Goal: Use online tool/utility: Utilize a website feature to perform a specific function

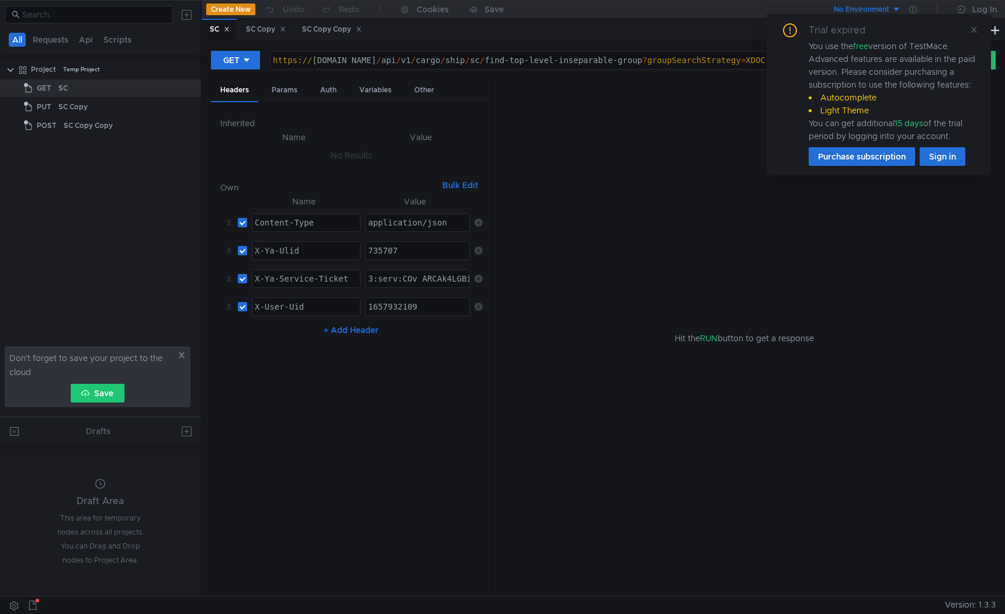
click at [403, 61] on div "https:// [DOMAIN_NAME] / api / v1 / cargo / ship / sc / find-top-level-insepara…" at bounding box center [622, 70] width 702 height 28
click at [345, 61] on div "https:// [DOMAIN_NAME] / api / v1 / cargo / ship / sc / find-top-level-insepara…" at bounding box center [622, 70] width 702 height 28
drag, startPoint x: 463, startPoint y: 61, endPoint x: 877, endPoint y: 54, distance: 413.7
click at [877, 54] on body "All Requests Api Scripts Project Temp Project GET SC PUT SC Copy POST SC Copy C…" at bounding box center [502, 307] width 1005 height 614
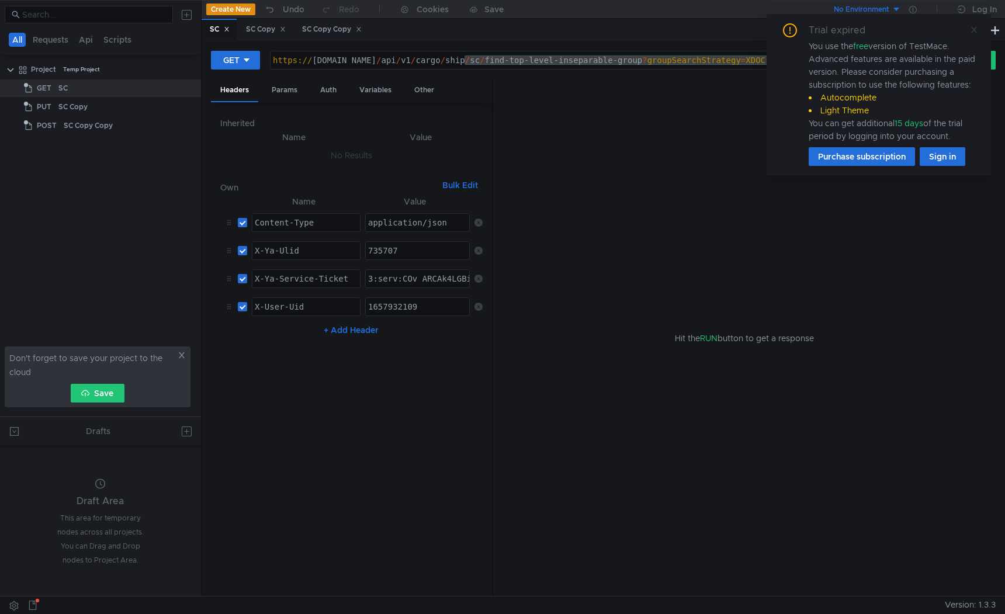
type textarea "[URL][DOMAIN_NAME]"
click at [973, 32] on icon at bounding box center [974, 30] width 8 height 8
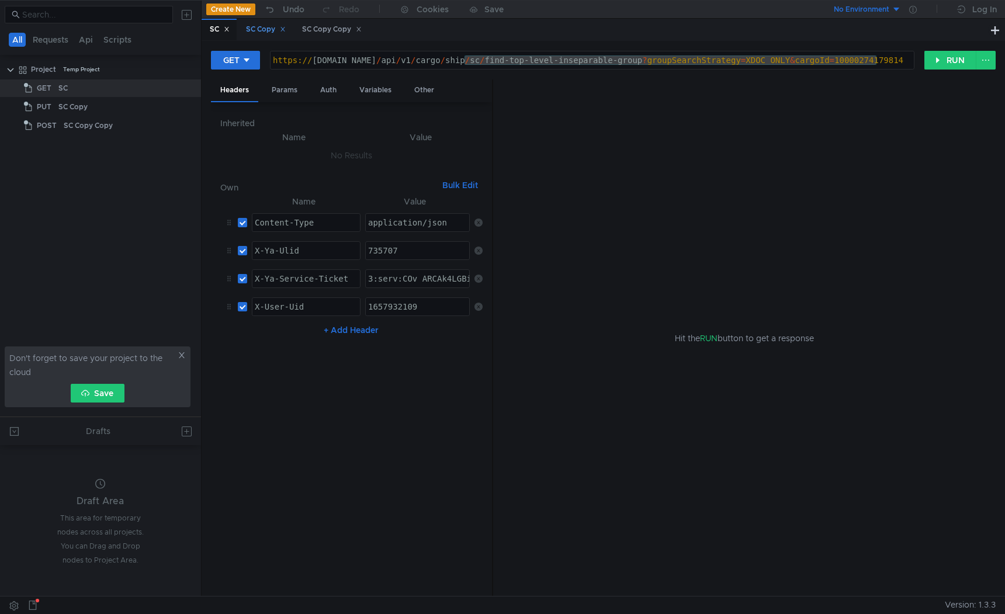
click at [265, 31] on div "SC Copy" at bounding box center [266, 29] width 40 height 12
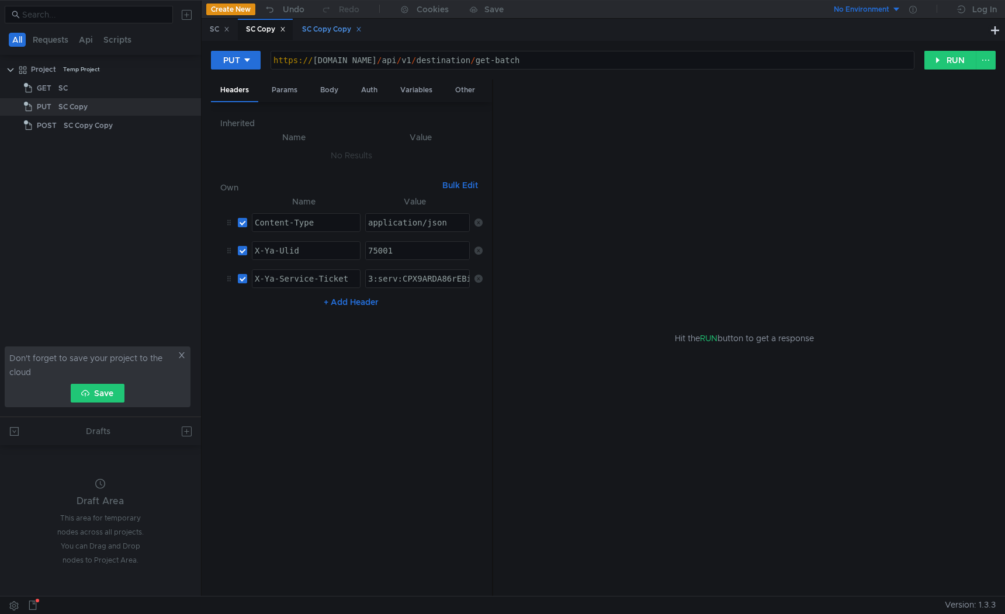
click at [317, 26] on div "SC Copy Copy" at bounding box center [332, 29] width 60 height 12
click at [216, 31] on div "SC" at bounding box center [220, 29] width 20 height 12
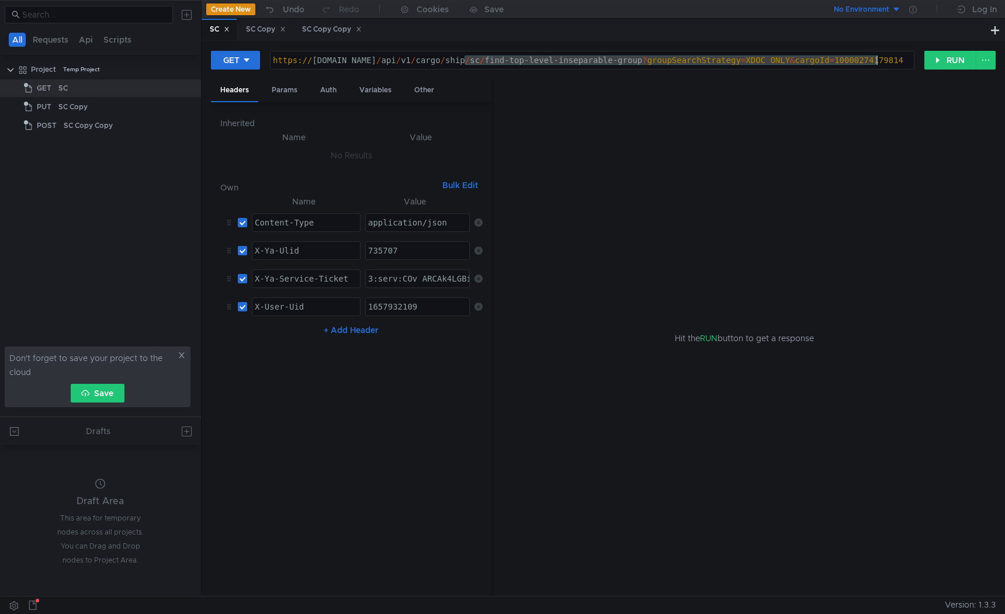
click at [513, 65] on div "https:// [DOMAIN_NAME] / api / v1 / cargo / ship / sc / find-top-level-insepara…" at bounding box center [632, 70] width 722 height 28
drag, startPoint x: 526, startPoint y: 64, endPoint x: 944, endPoint y: 68, distance: 418.4
click at [944, 68] on div "GET [URL][DOMAIN_NAME] https:// [DOMAIN_NAME] / api / v1 / cargo / ship / sc / …" at bounding box center [603, 64] width 785 height 29
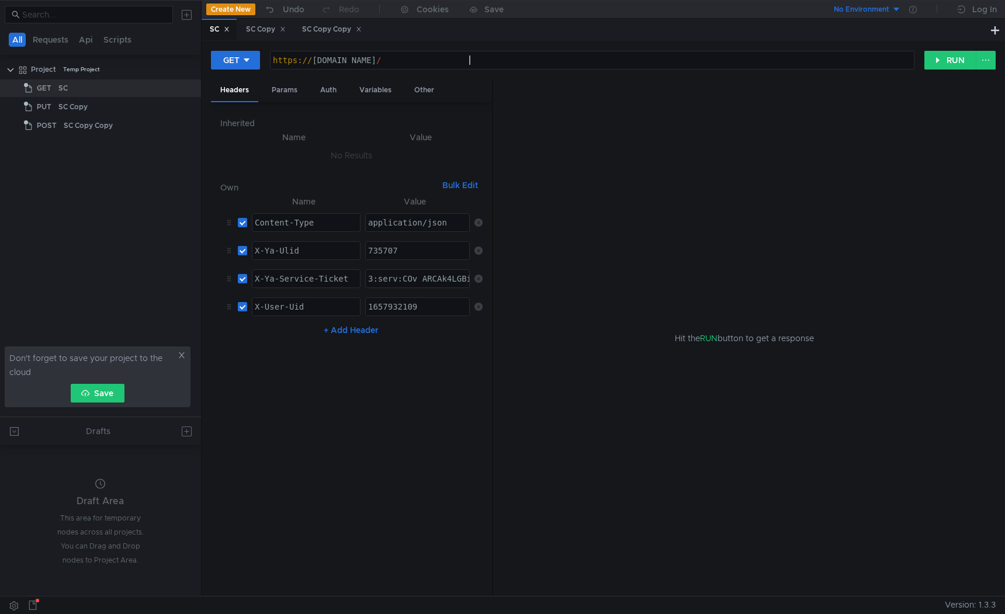
click at [498, 60] on div "https:// [DOMAIN_NAME] /" at bounding box center [592, 70] width 643 height 28
paste textarea "/api/v1/cargo/ship/sc/find-top-level-inseparable-group"
click at [472, 60] on div "https:// [DOMAIN_NAME] // api / v1 / cargo / ship / sc / find-top-level-insepar…" at bounding box center [592, 70] width 643 height 28
type textarea "[URL][DOMAIN_NAME]"
click at [760, 59] on div "https:// [DOMAIN_NAME] / api / v1 / cargo / ship / sc / find-top-level-insepara…" at bounding box center [592, 70] width 643 height 28
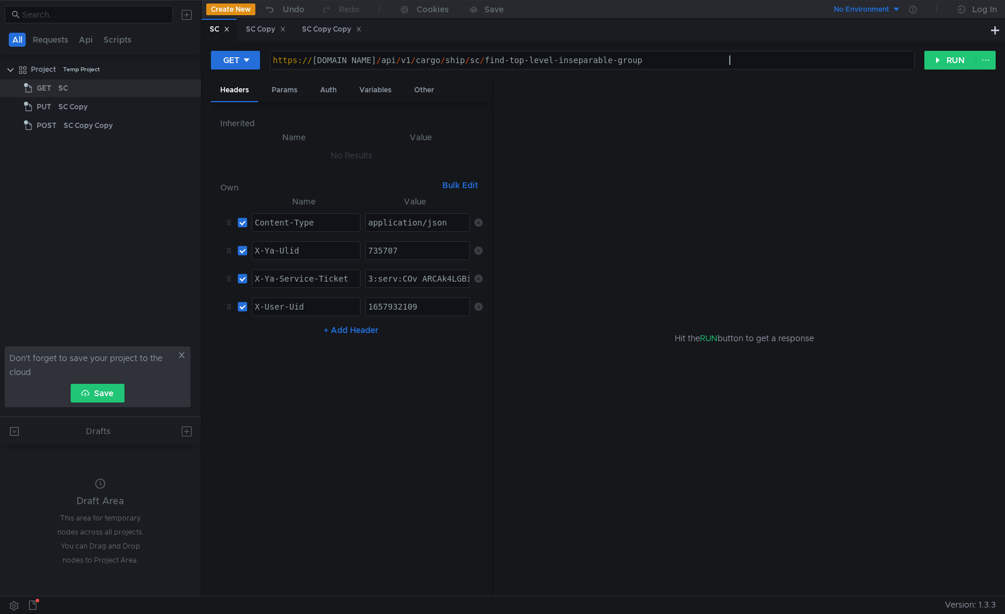
click at [410, 247] on div "735707" at bounding box center [418, 260] width 105 height 28
paste textarea "20000045359"
type textarea "20000045359"
click at [244, 282] on input "checkbox" at bounding box center [242, 278] width 9 height 9
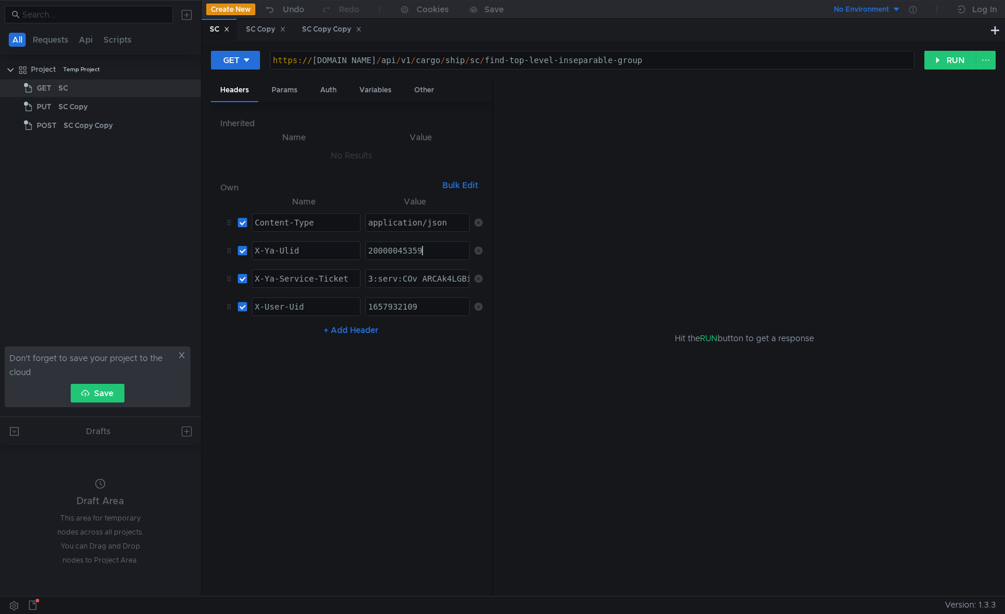
checkbox input "false"
click at [247, 300] on td "X-User-Uid הההההההההההההההההההההההההההההההההההההההההההההההההההההההההההההההההההה…" at bounding box center [303, 307] width 113 height 28
click at [245, 311] on label at bounding box center [242, 306] width 9 height 13
checkbox input "false"
click at [286, 88] on div "Params" at bounding box center [284, 90] width 44 height 22
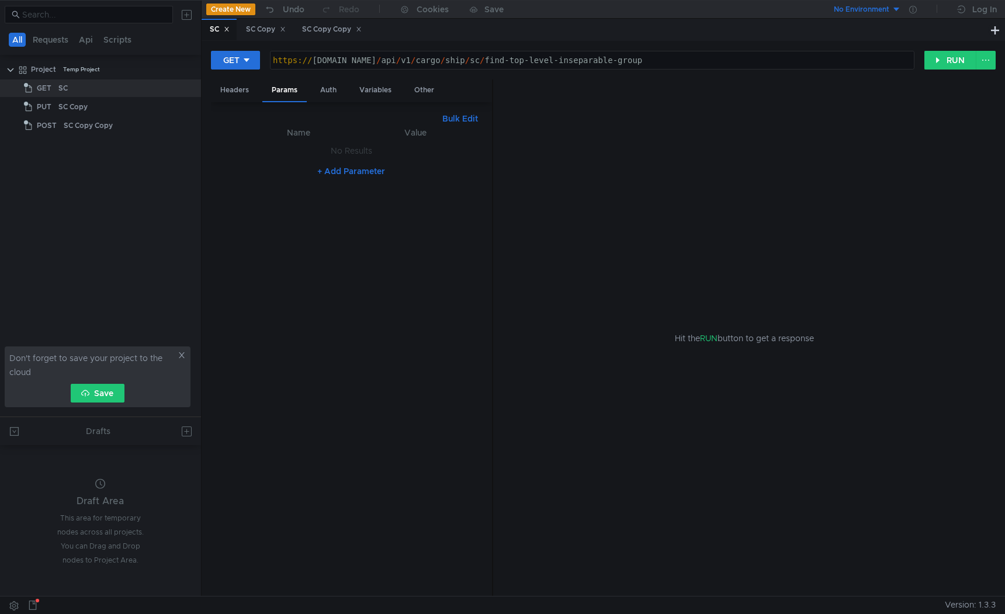
click at [335, 173] on button "+ Add Parameter" at bounding box center [351, 171] width 77 height 14
click at [303, 151] on div at bounding box center [306, 163] width 108 height 28
paste textarea "cargoId"
type textarea "cargoId"
click at [413, 154] on div at bounding box center [418, 163] width 105 height 28
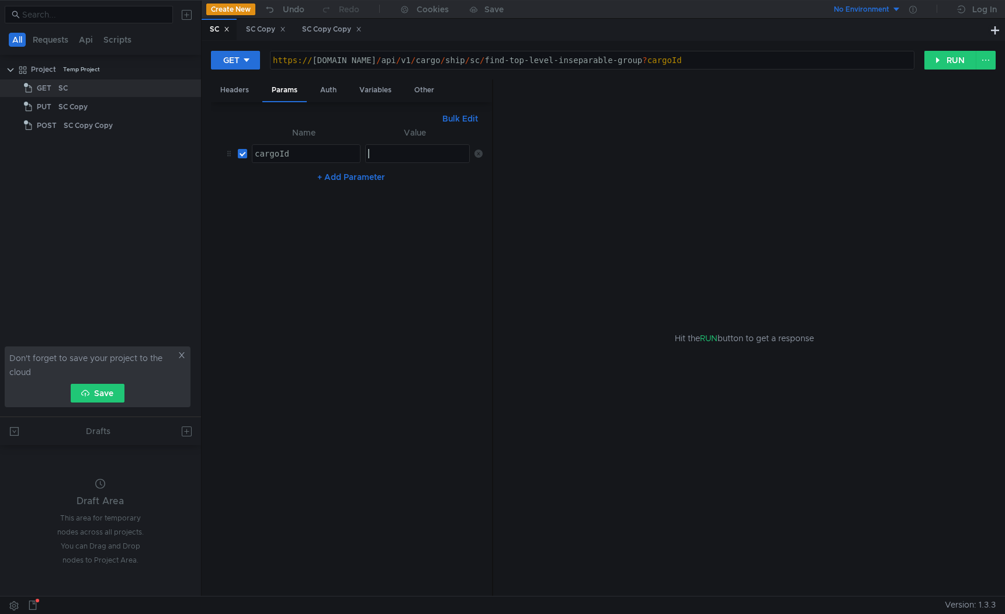
paste textarea "11445142"
type textarea "11445142"
click at [935, 57] on button "RUN" at bounding box center [950, 60] width 52 height 19
click at [330, 175] on button "+ Add Parameter" at bounding box center [351, 177] width 77 height 14
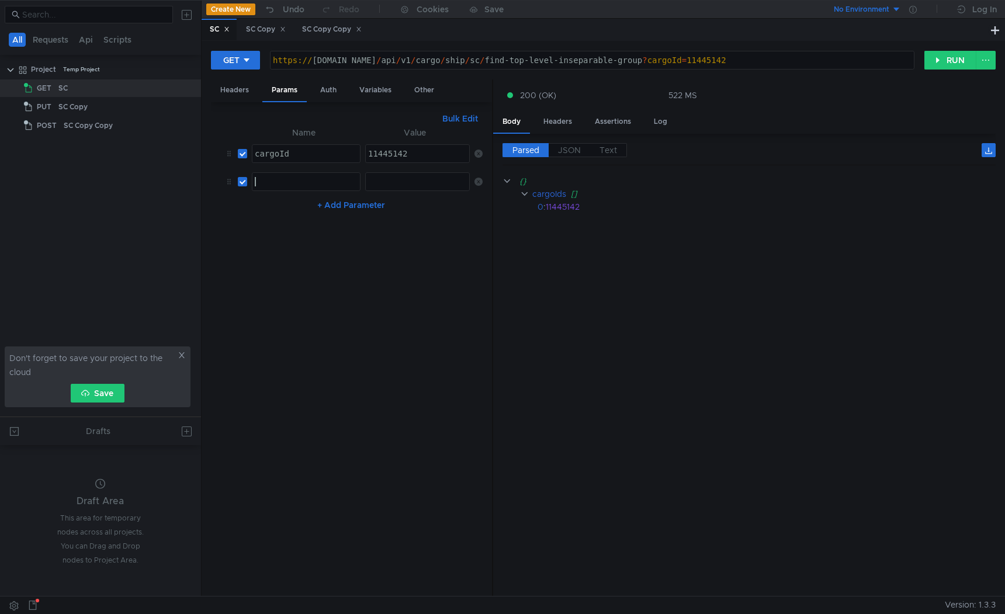
click at [292, 176] on div at bounding box center [306, 182] width 108 height 18
paste textarea "searchStrategy"
type textarea "searchStrategy"
click at [415, 179] on div at bounding box center [418, 191] width 105 height 28
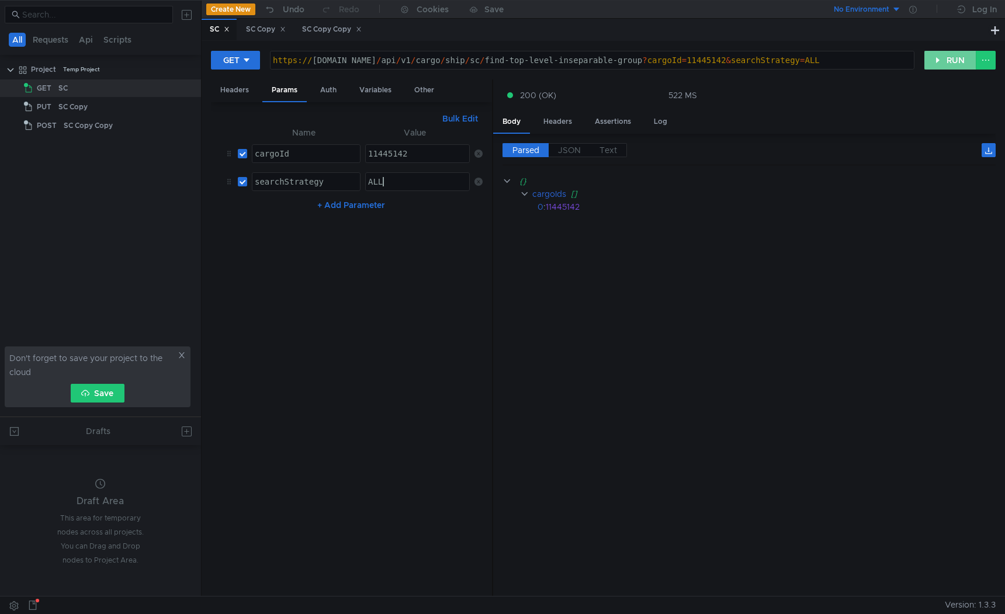
type textarea "ALL"
click at [946, 64] on button "RUN" at bounding box center [950, 60] width 52 height 19
click at [414, 155] on div "11445142" at bounding box center [418, 163] width 105 height 28
paste textarea "4979"
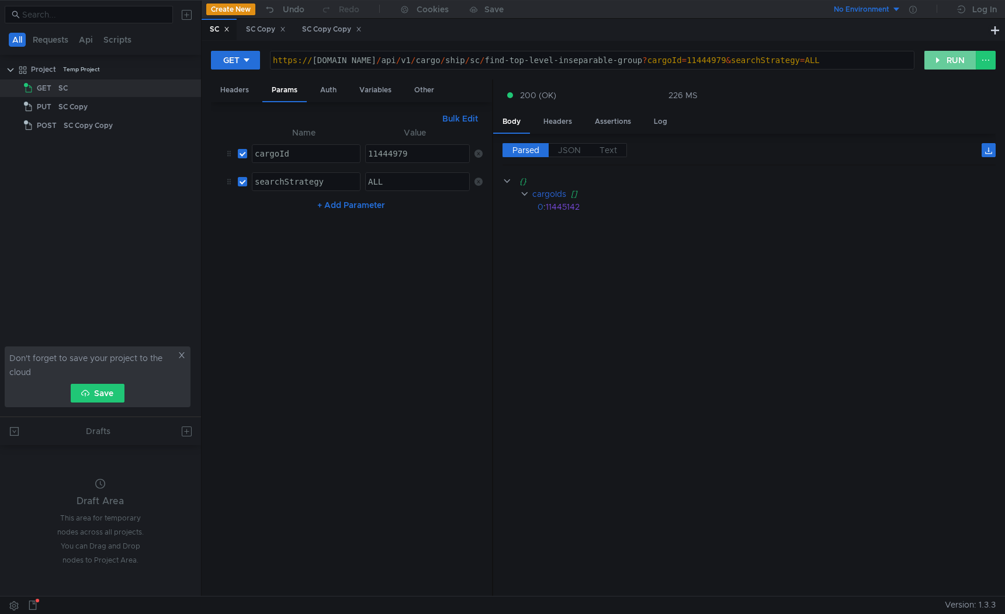
click at [938, 58] on button "RUN" at bounding box center [950, 60] width 52 height 19
click at [406, 159] on div "11444979" at bounding box center [418, 163] width 105 height 28
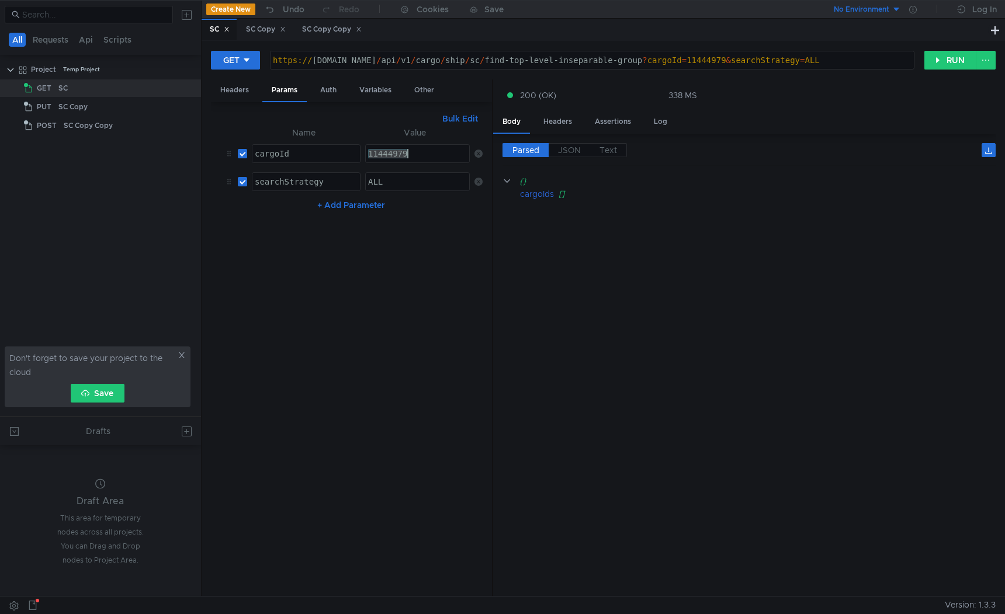
paste textarea "5143"
type textarea "11445143"
click at [938, 58] on button "RUN" at bounding box center [950, 60] width 52 height 19
click at [398, 182] on div "ALL" at bounding box center [418, 191] width 105 height 28
type textarea ""ALL""
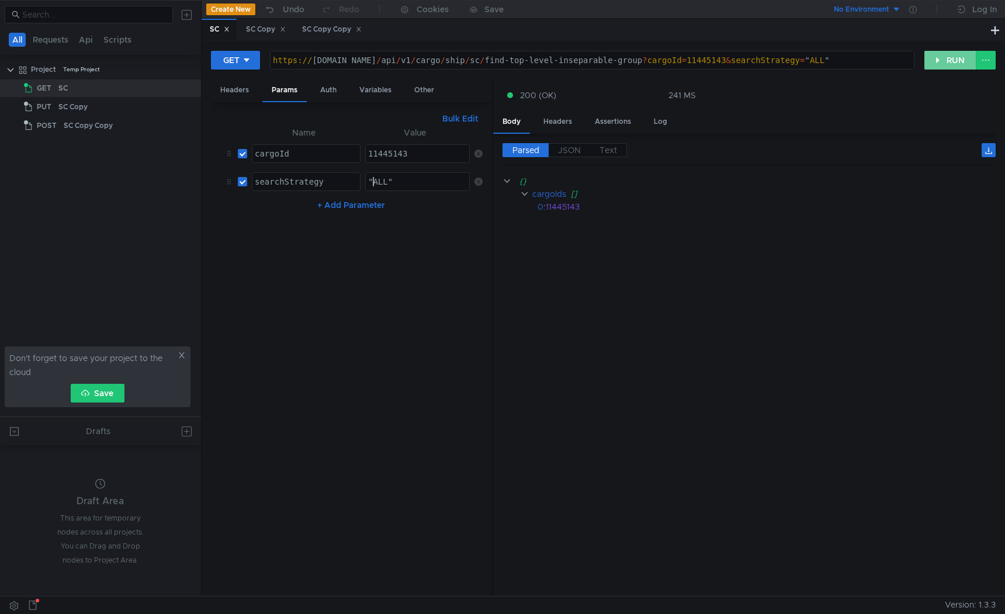
click at [947, 57] on button "RUN" at bounding box center [950, 60] width 52 height 19
click at [289, 187] on div "searchStrategy" at bounding box center [306, 191] width 108 height 28
click at [292, 188] on div "searchStrategy" at bounding box center [306, 191] width 108 height 28
paste textarea "groupS"
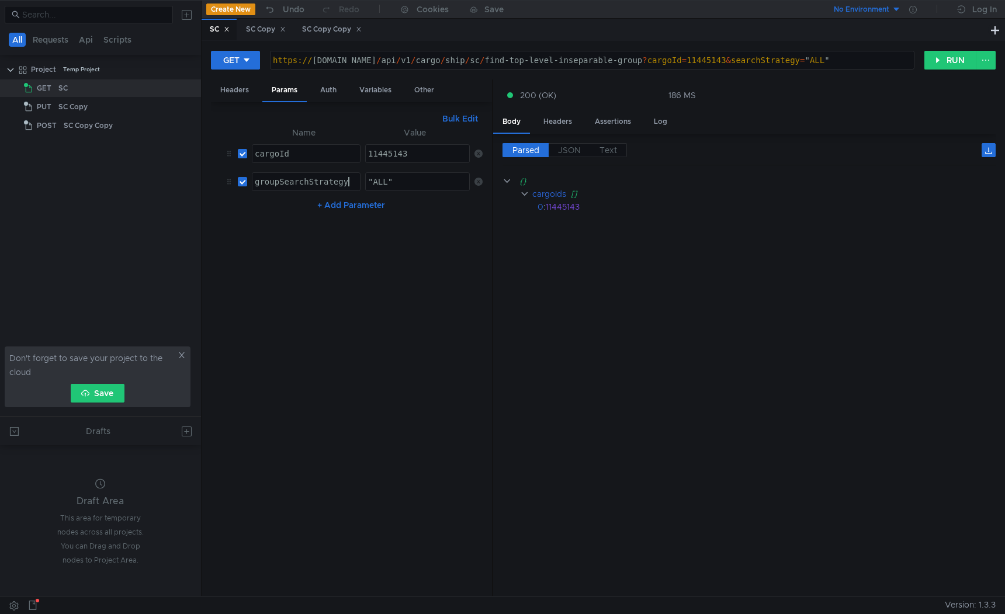
type textarea "groupSearchStrategy"
click at [948, 56] on button "RUN" at bounding box center [950, 60] width 52 height 19
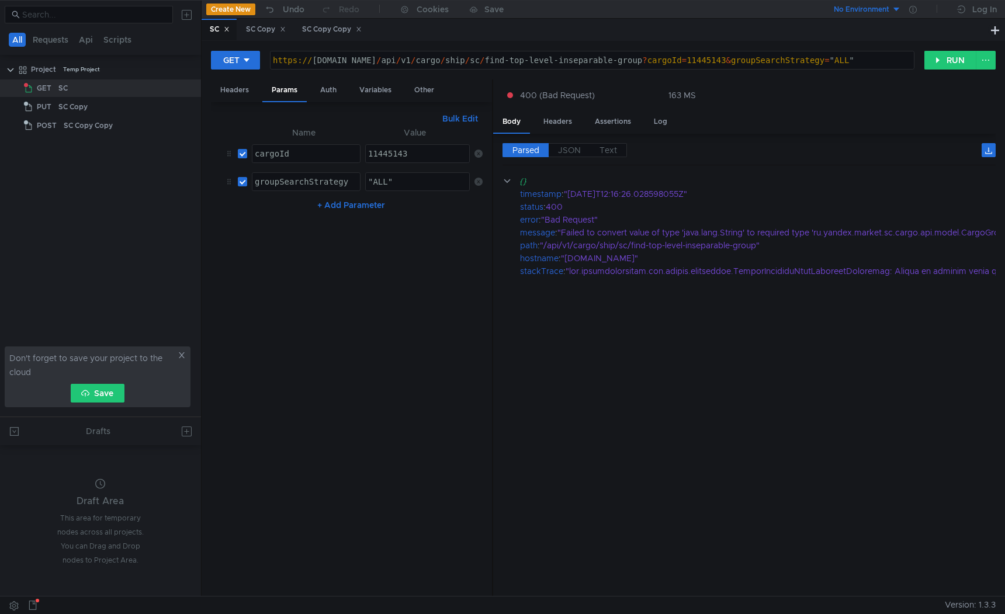
click at [409, 178] on div ""ALL"" at bounding box center [418, 191] width 105 height 28
type textarea "ALL"
click at [952, 53] on button "RUN" at bounding box center [950, 60] width 52 height 19
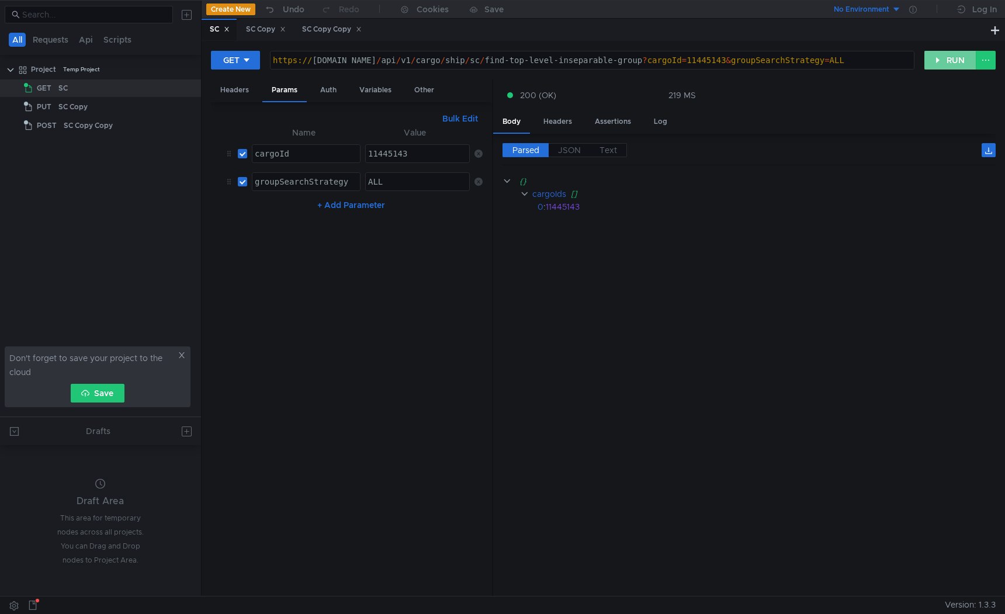
click at [952, 59] on button "RUN" at bounding box center [950, 60] width 52 height 19
click at [422, 158] on div "11445143" at bounding box center [418, 163] width 105 height 28
type textarea "11445142"
click at [951, 58] on button "RUN" at bounding box center [950, 60] width 52 height 19
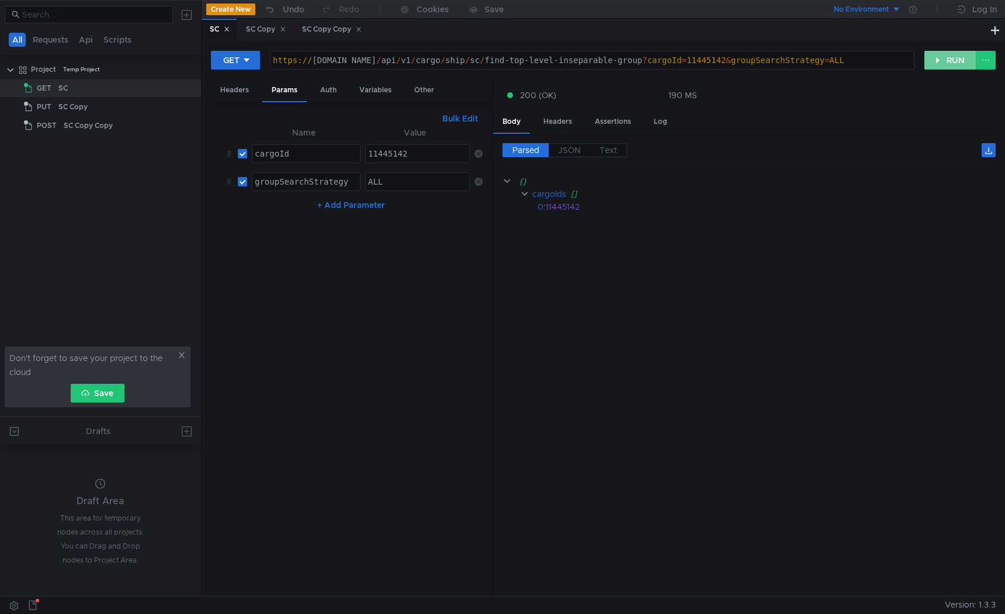
click at [954, 57] on button "RUN" at bounding box center [950, 60] width 52 height 19
click at [951, 61] on button "RUN" at bounding box center [950, 60] width 52 height 19
click at [413, 153] on div "11445142" at bounding box center [418, 163] width 105 height 28
click at [379, 182] on div "ALL" at bounding box center [418, 191] width 105 height 28
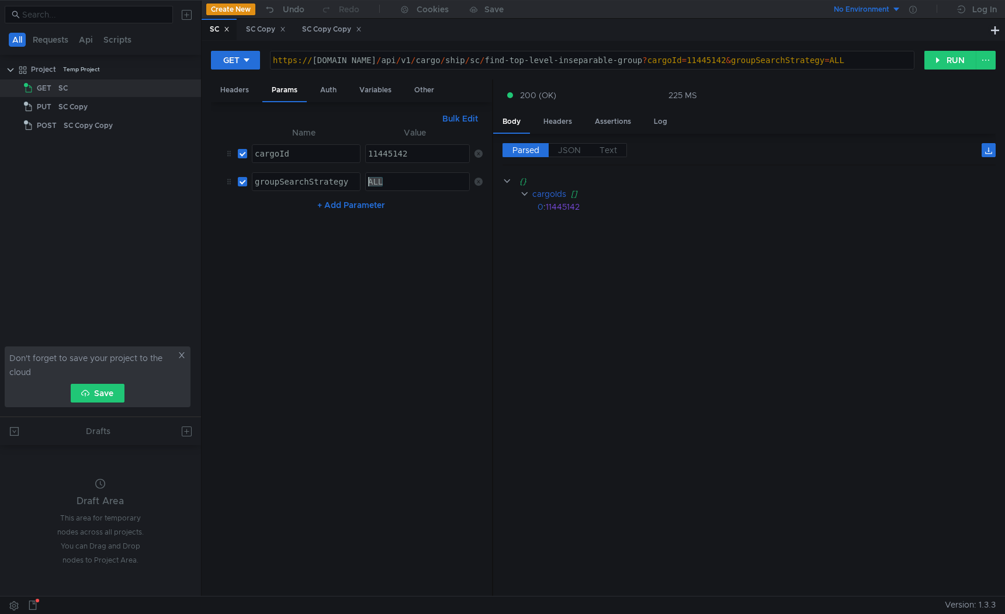
click at [379, 182] on div "ALL" at bounding box center [418, 191] width 105 height 28
click at [954, 57] on button "RUN" at bounding box center [950, 60] width 52 height 19
click at [415, 186] on div at bounding box center [418, 191] width 105 height 28
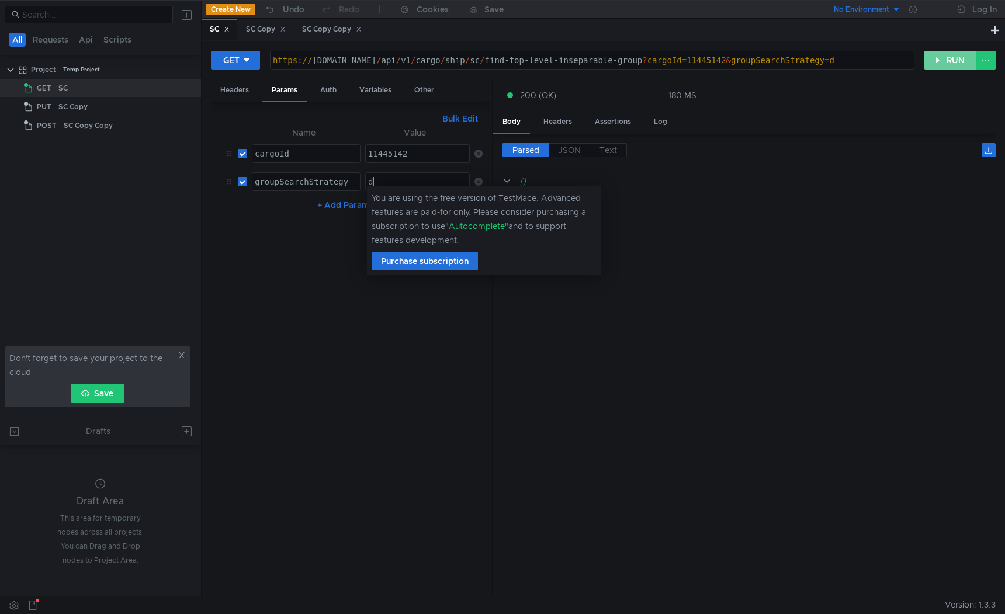
type textarea "d"
click at [942, 68] on button "RUN" at bounding box center [950, 60] width 52 height 19
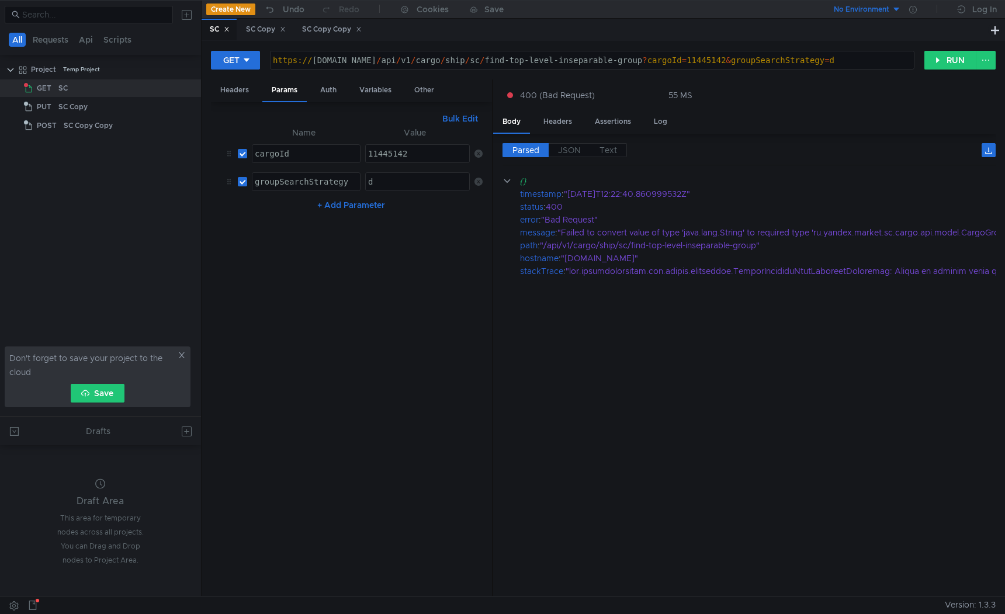
click at [409, 188] on div "d" at bounding box center [418, 191] width 105 height 28
click at [386, 179] on div at bounding box center [418, 191] width 105 height 28
paste textarea "XDOC_ONLY"
click at [959, 68] on button "RUN" at bounding box center [950, 60] width 52 height 19
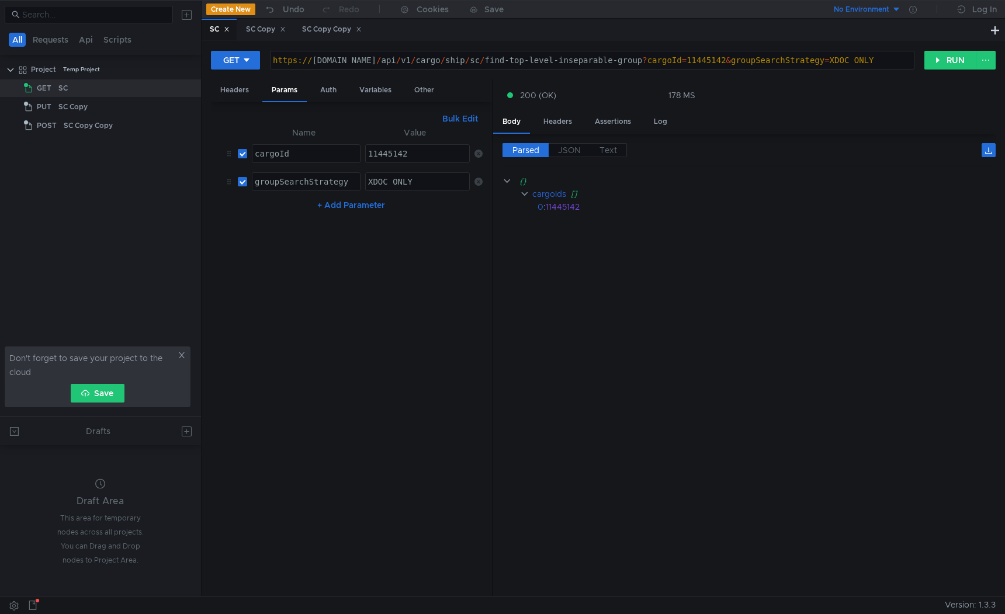
click at [391, 181] on div "XDOC_ONLY" at bounding box center [418, 191] width 105 height 28
paste textarea "ALL"
type textarea "ALL"
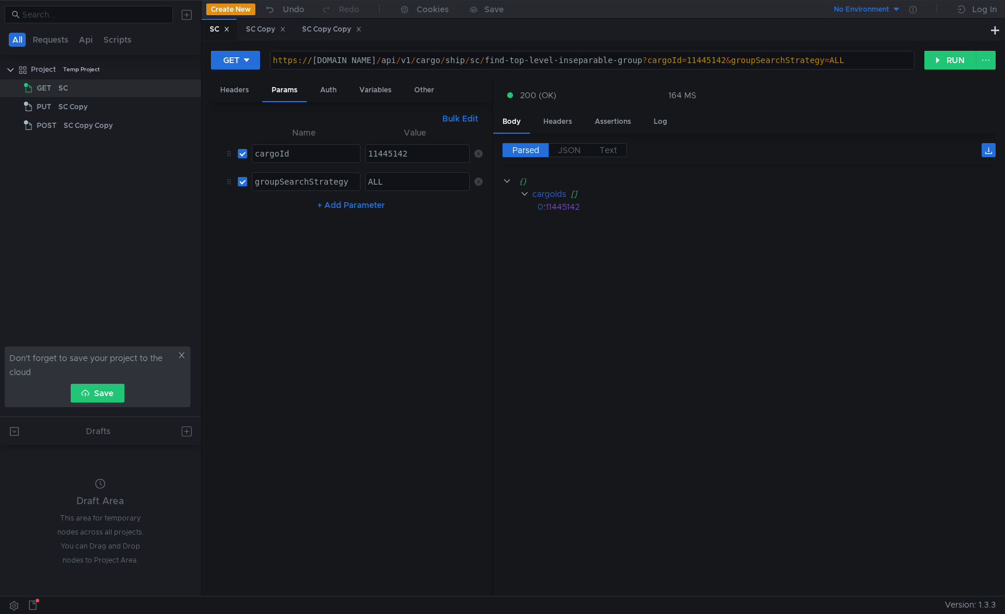
scroll to position [0, 2]
